Goal: Information Seeking & Learning: Learn about a topic

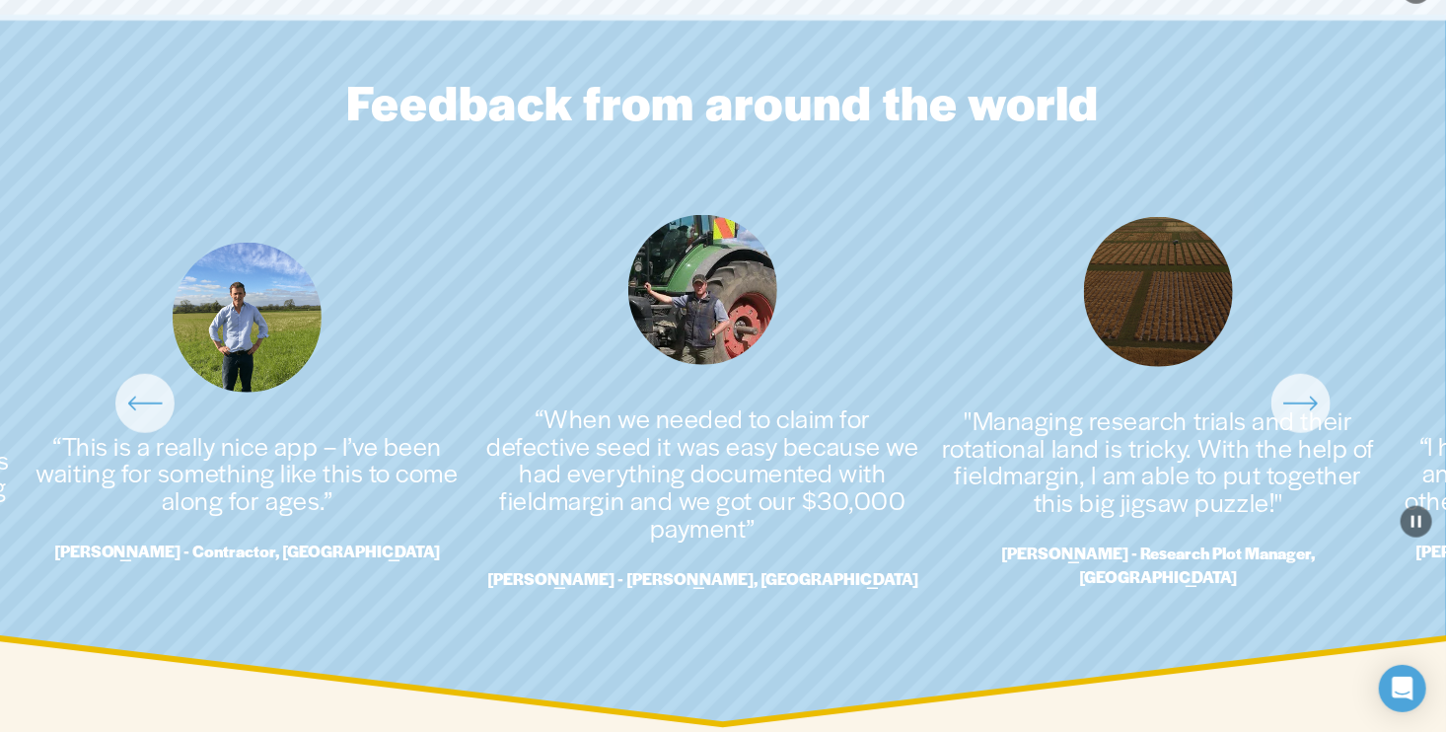
scroll to position [4476, 0]
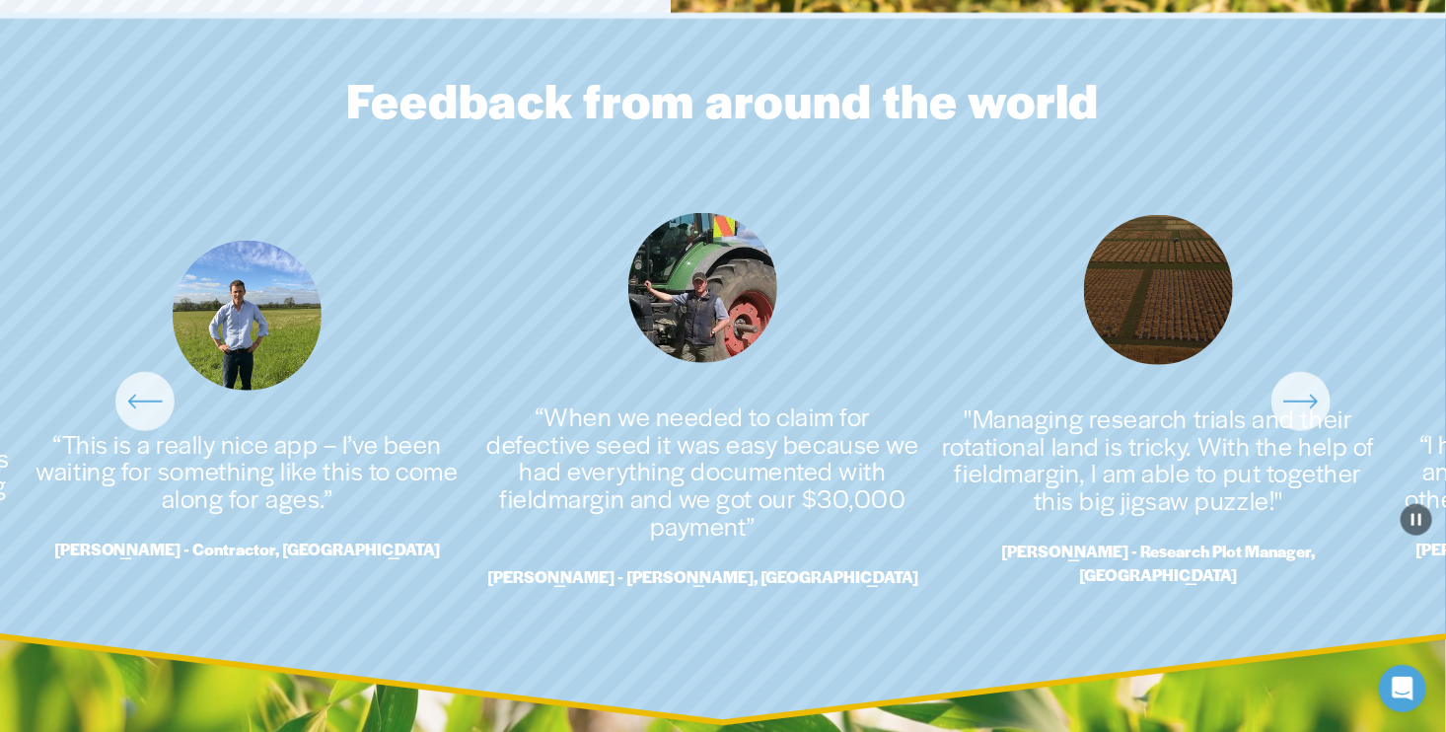
click at [1304, 413] on icon "\a \a \a Next\a \a" at bounding box center [1301, 402] width 36 height 36
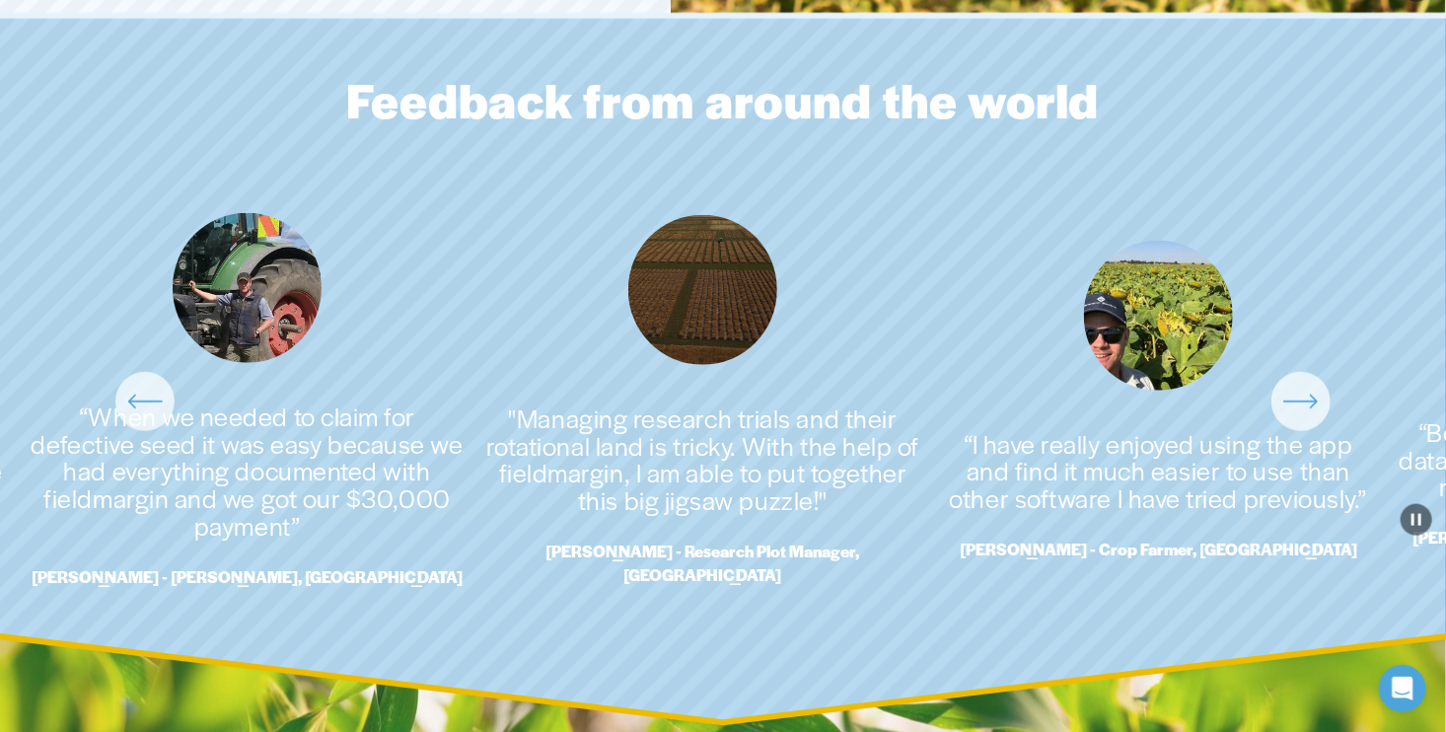
click at [1304, 413] on icon "\a \a \a Next\a \a" at bounding box center [1301, 402] width 36 height 36
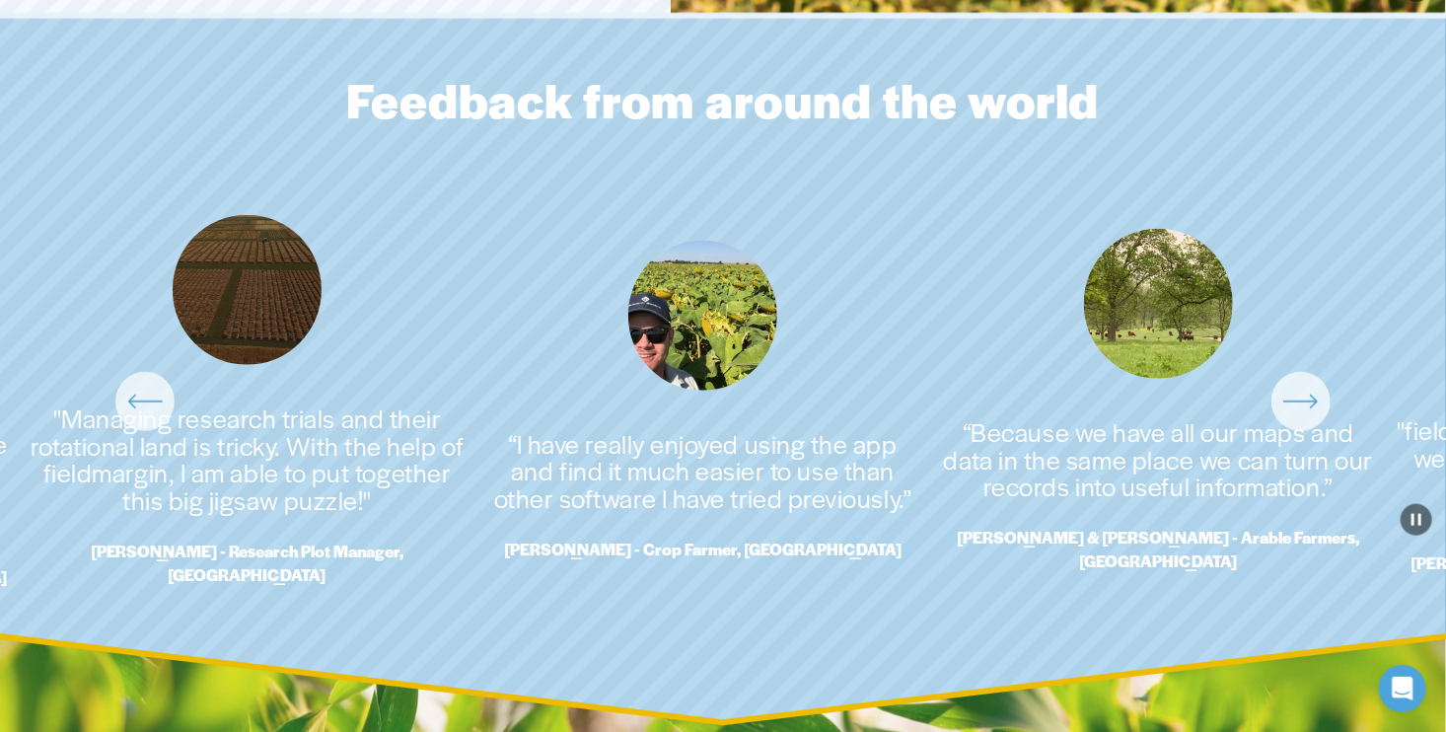
click at [1304, 413] on icon "\a \a \a Next\a \a" at bounding box center [1301, 402] width 36 height 36
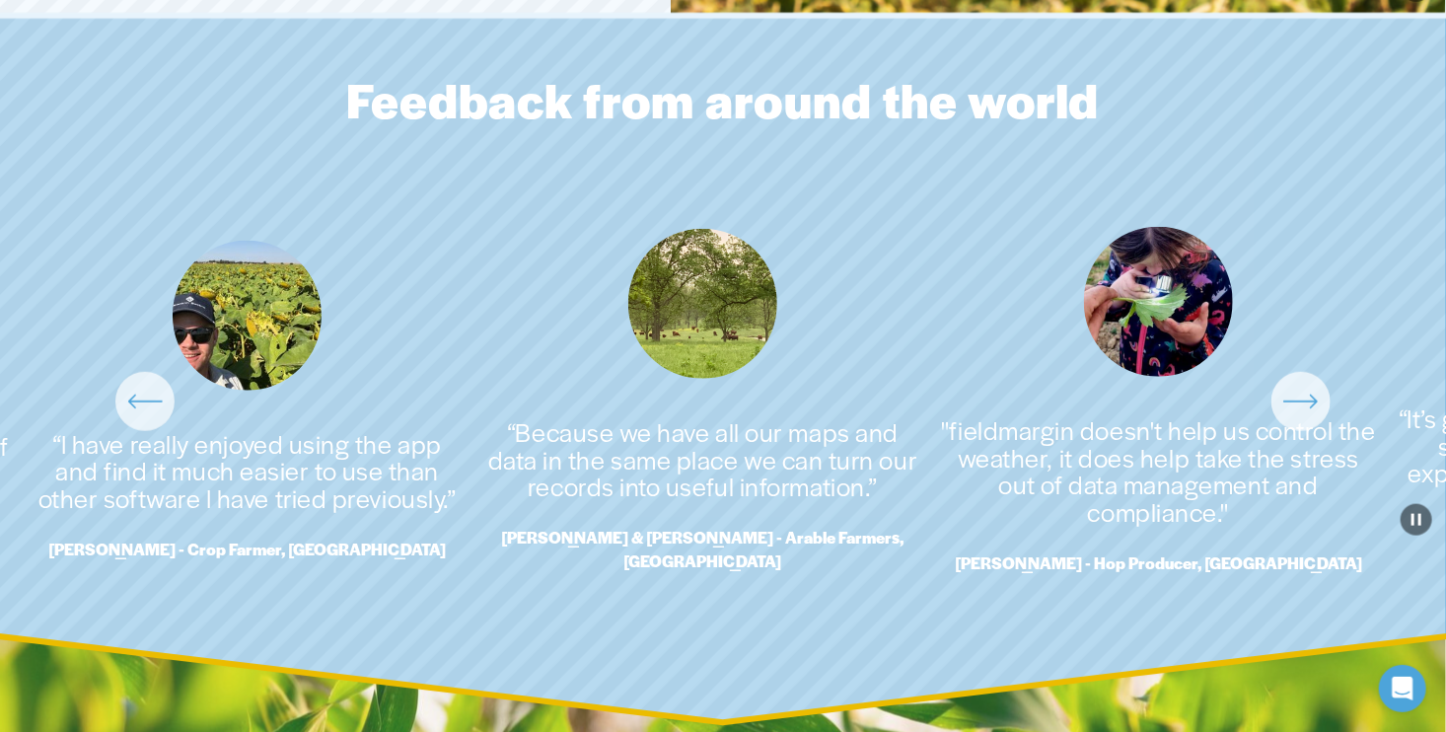
click at [1304, 413] on icon "\a \a \a Next\a \a" at bounding box center [1301, 402] width 36 height 36
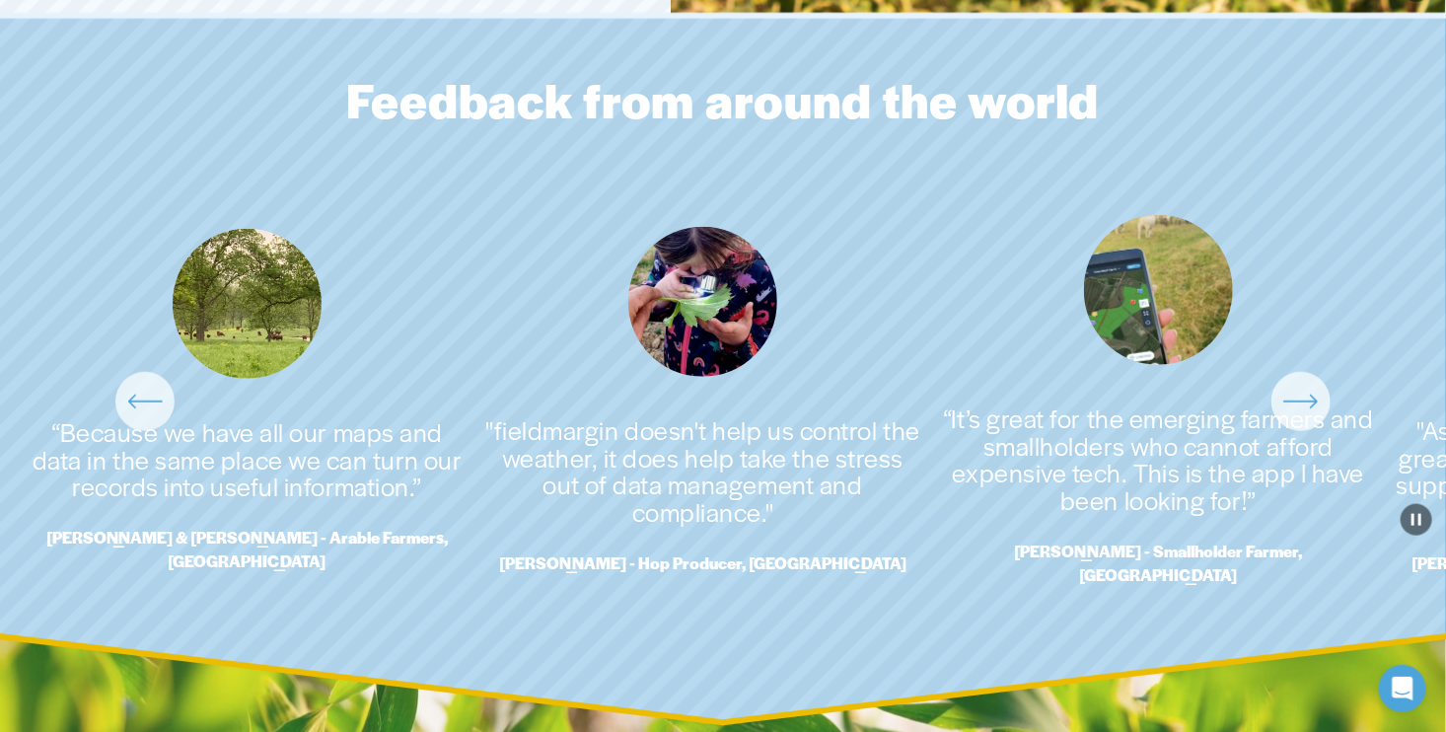
click at [1304, 413] on icon "\a \a \a Next\a \a" at bounding box center [1301, 402] width 36 height 36
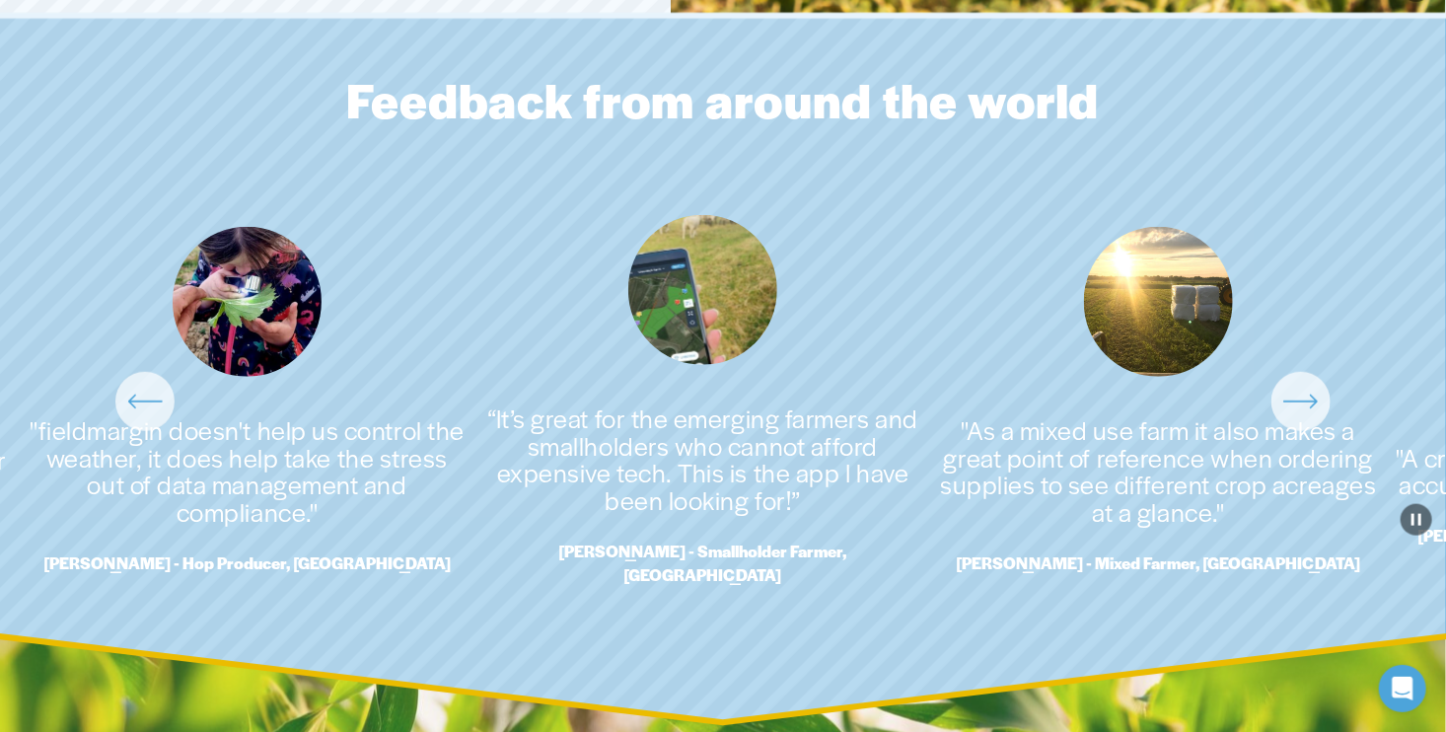
click at [1304, 413] on icon "\a \a \a Next\a \a" at bounding box center [1301, 402] width 36 height 36
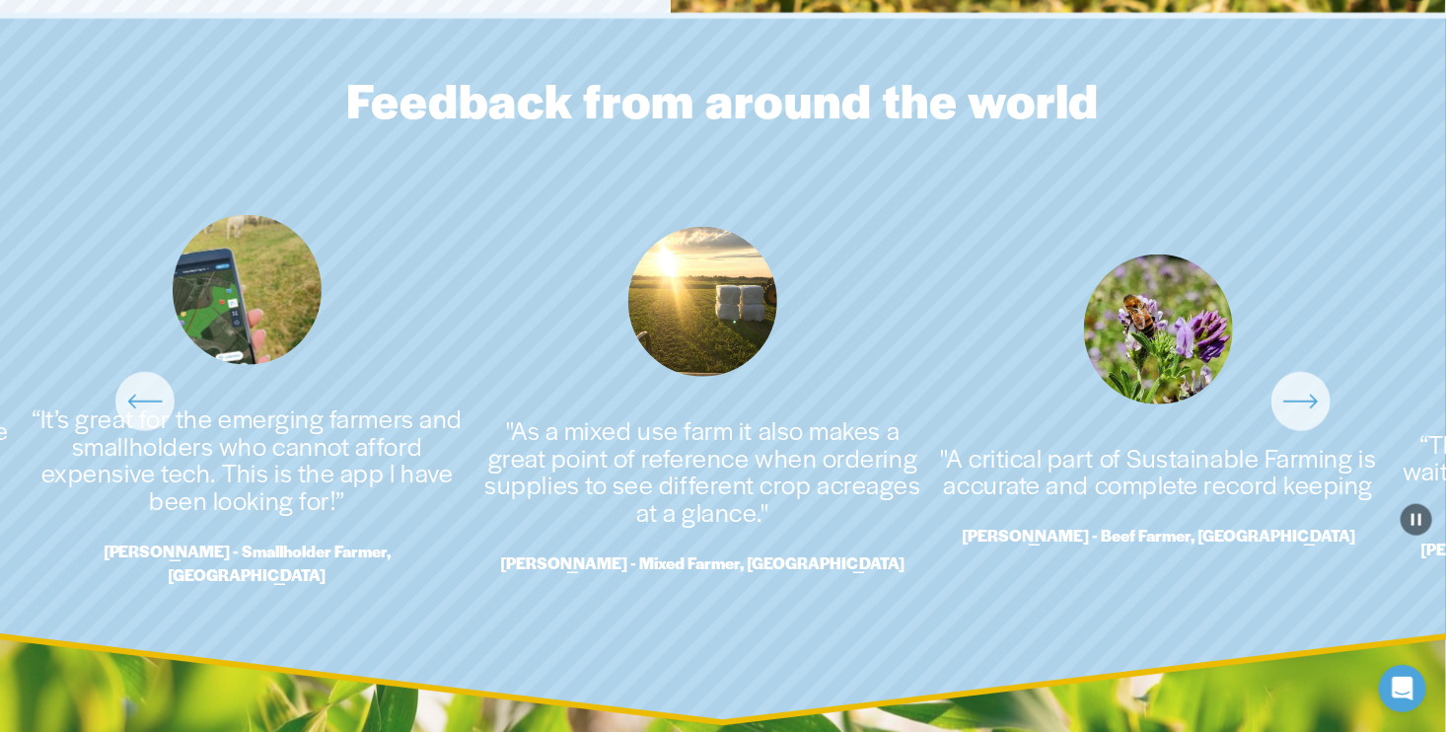
click at [1304, 413] on icon "\a \a \a Next\a \a" at bounding box center [1301, 402] width 36 height 36
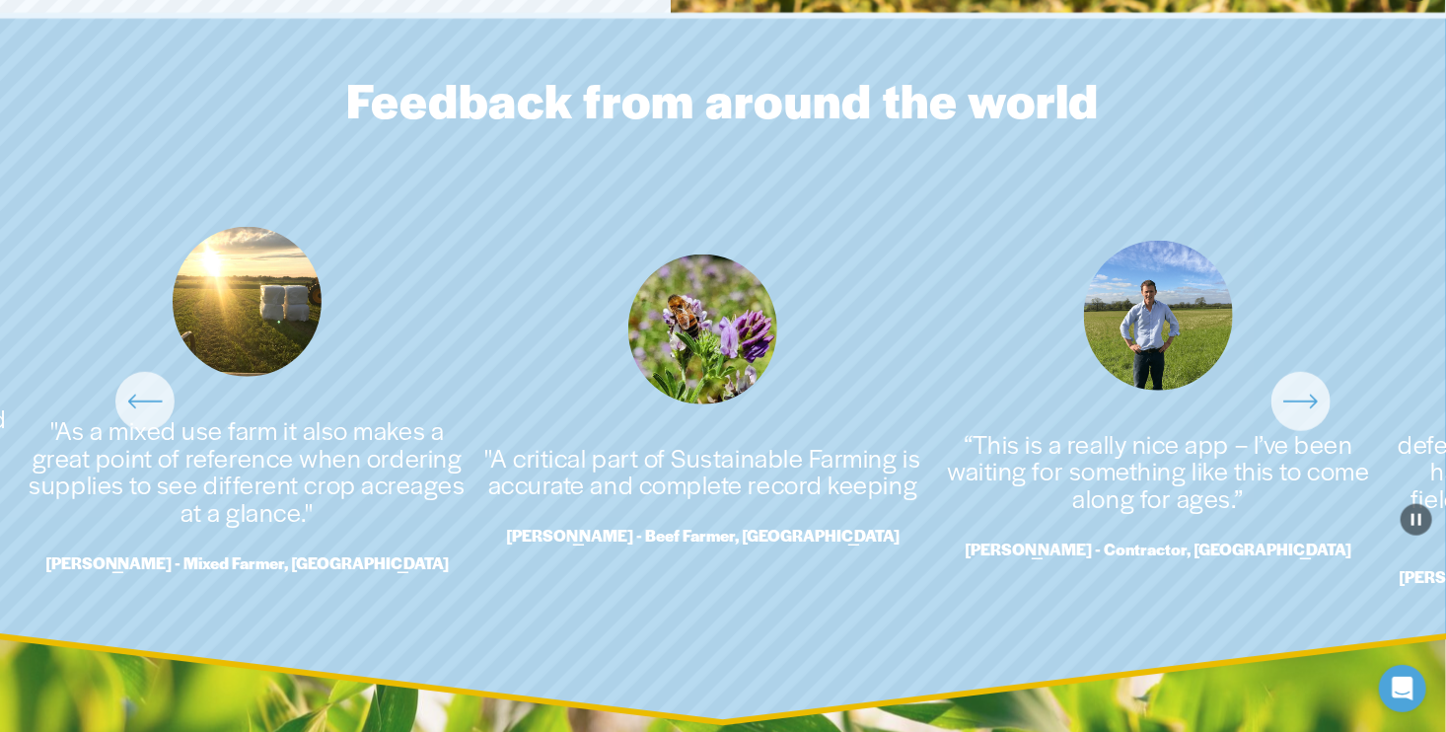
click at [1304, 413] on icon "\a \a \a Next\a \a" at bounding box center [1301, 402] width 36 height 36
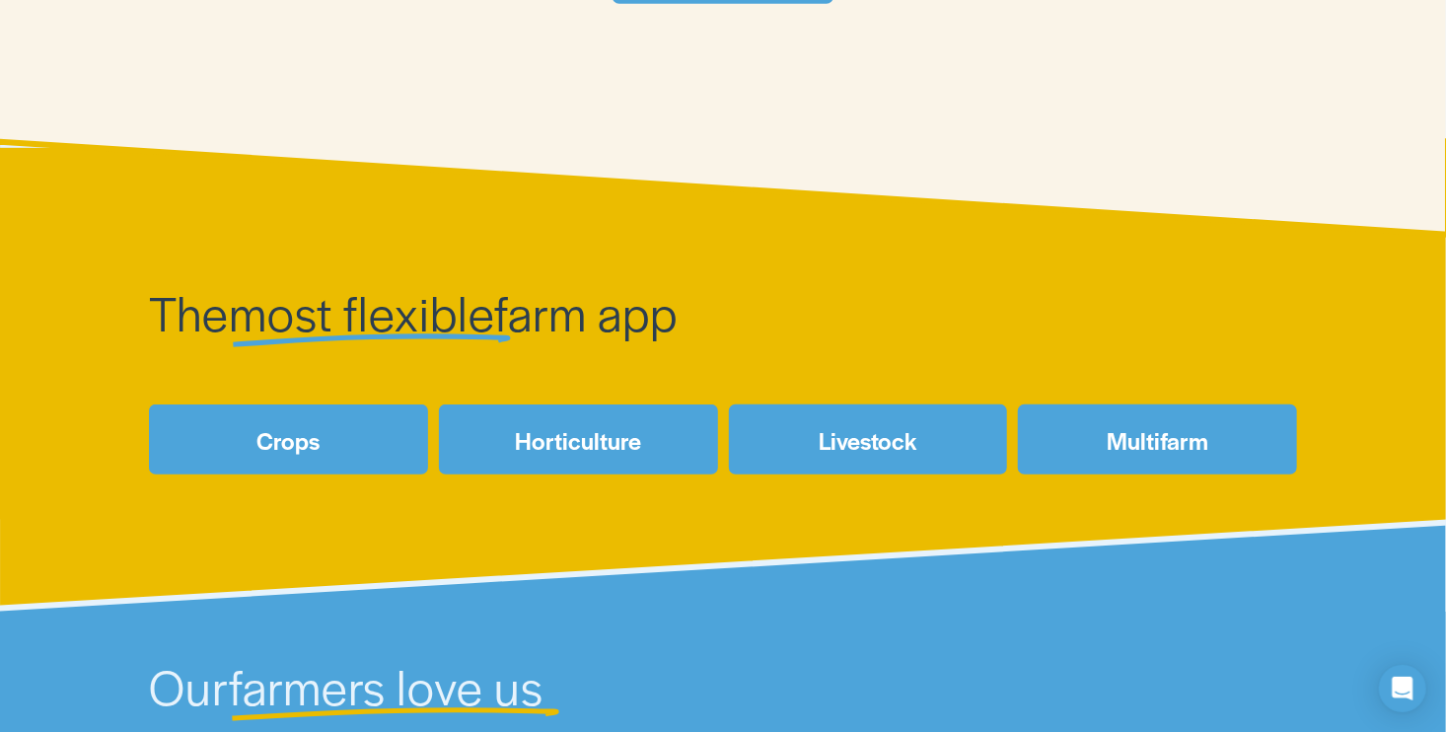
scroll to position [667, 0]
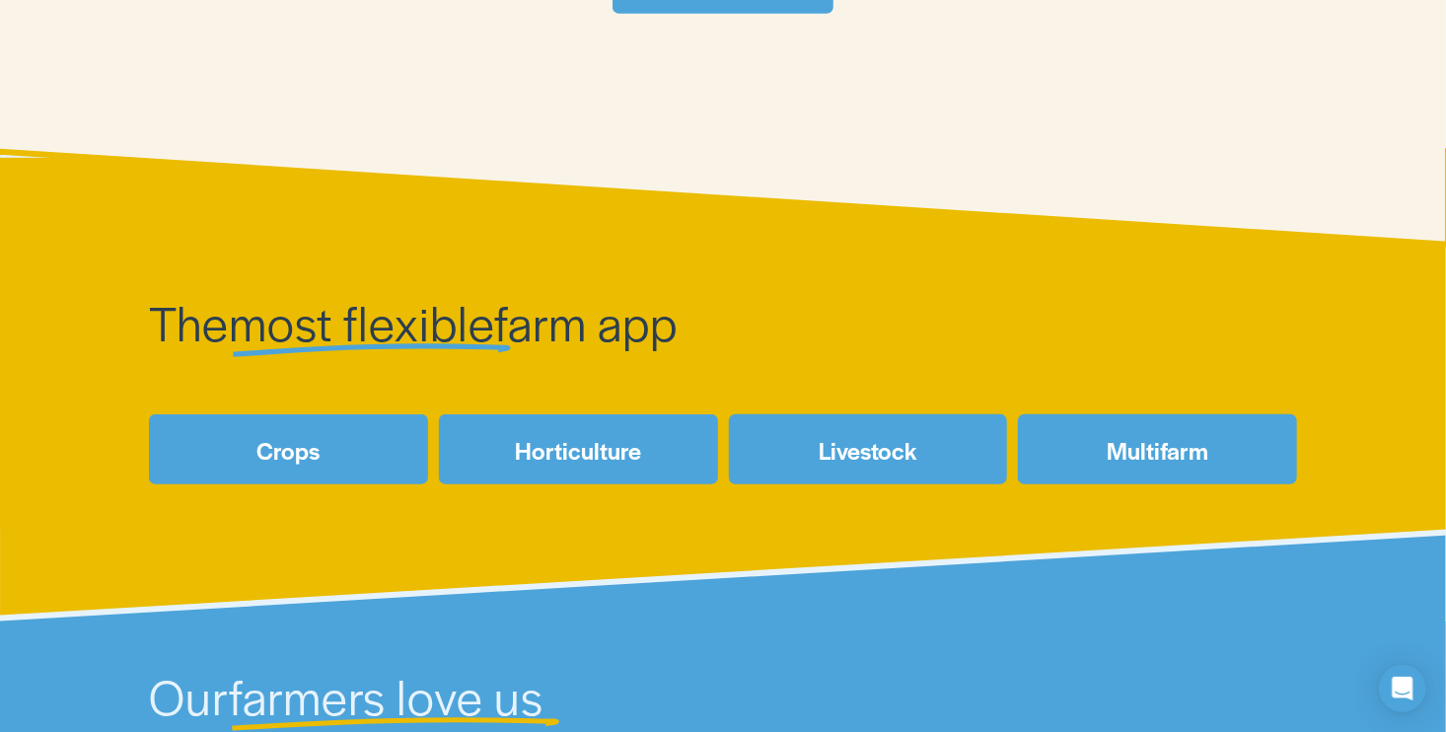
click at [905, 474] on link "Livestock" at bounding box center [868, 449] width 279 height 70
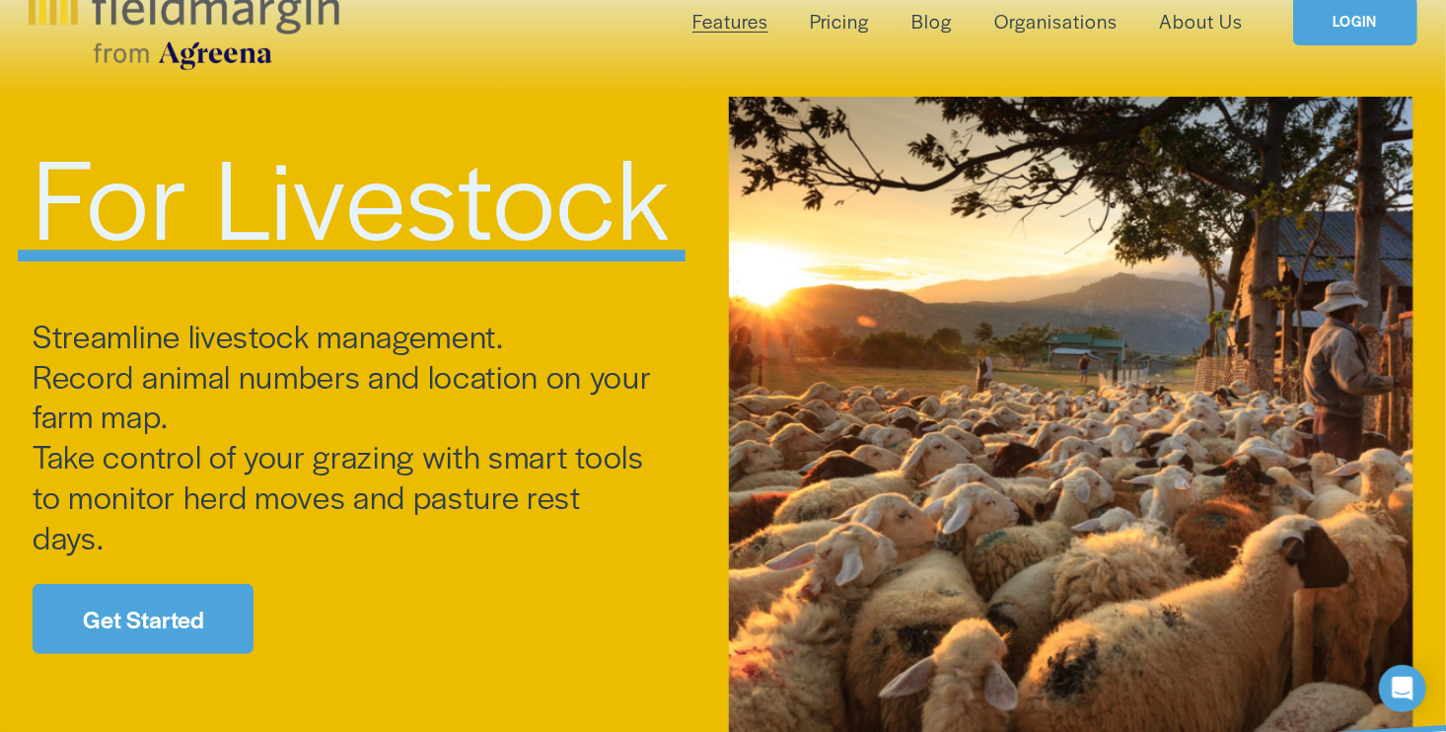
scroll to position [99, 0]
